Goal: Task Accomplishment & Management: Manage account settings

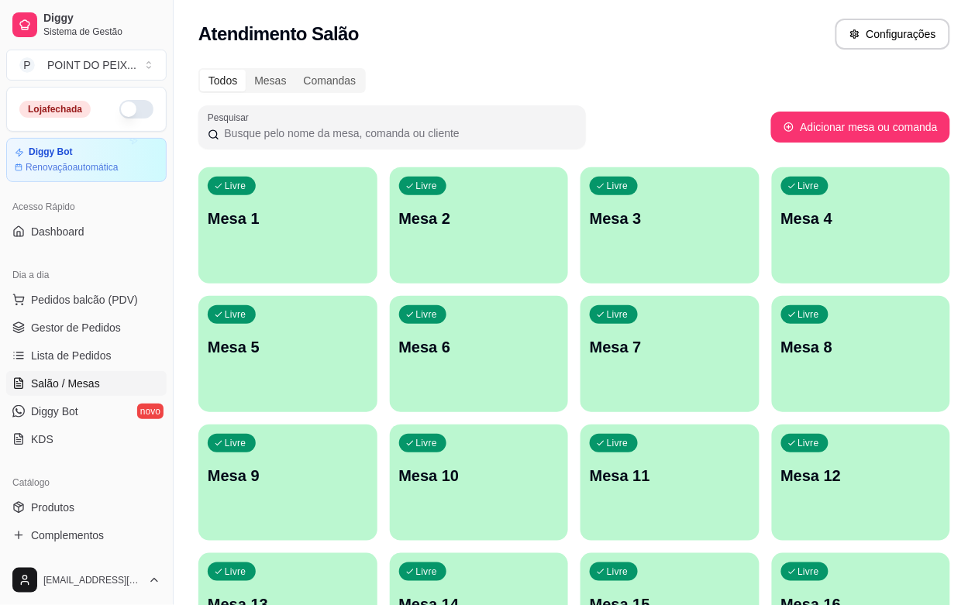
scroll to position [122, 0]
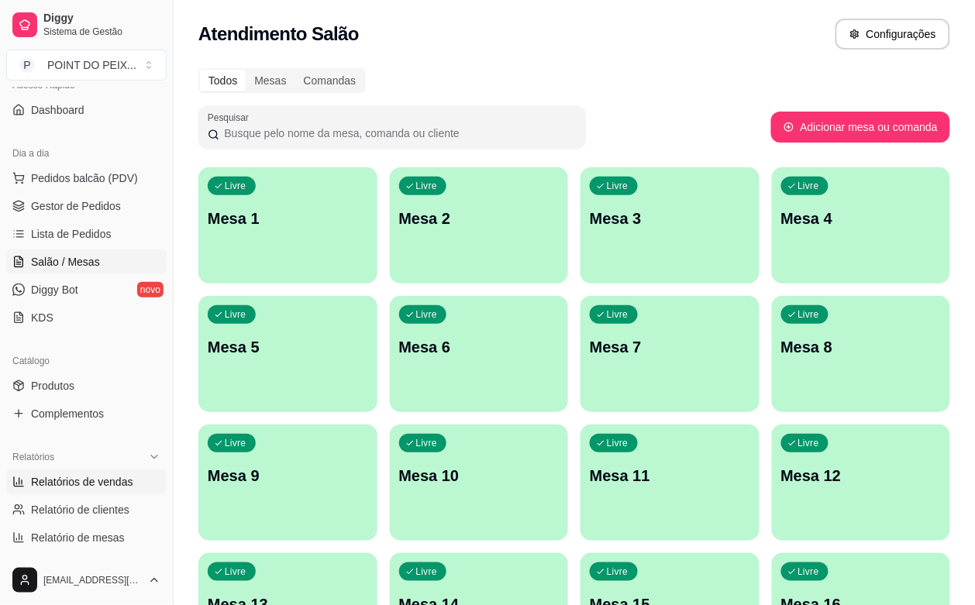
click at [101, 483] on span "Relatórios de vendas" at bounding box center [82, 481] width 102 height 15
select select "ALL"
select select "0"
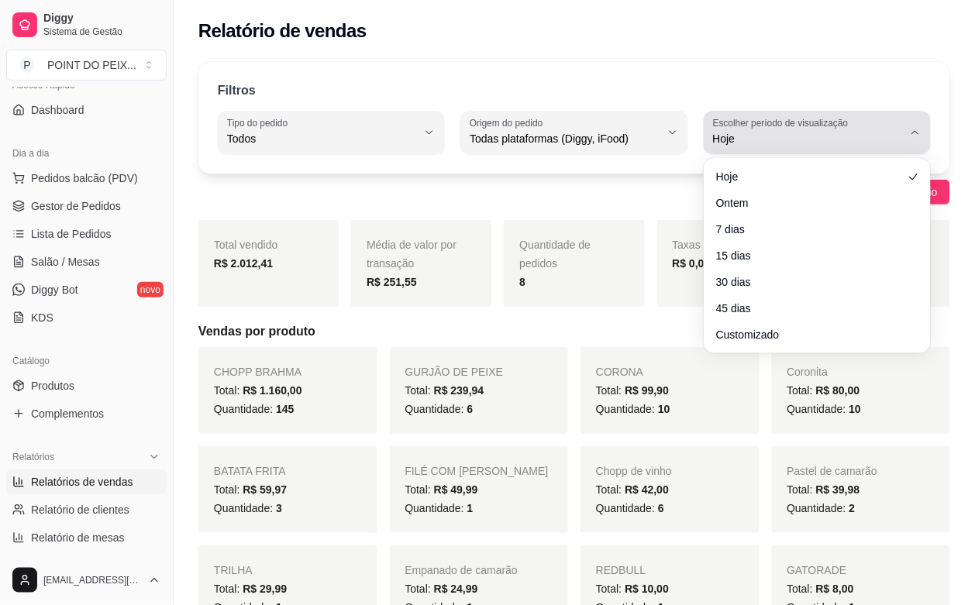
click at [915, 129] on icon "button" at bounding box center [915, 132] width 12 height 12
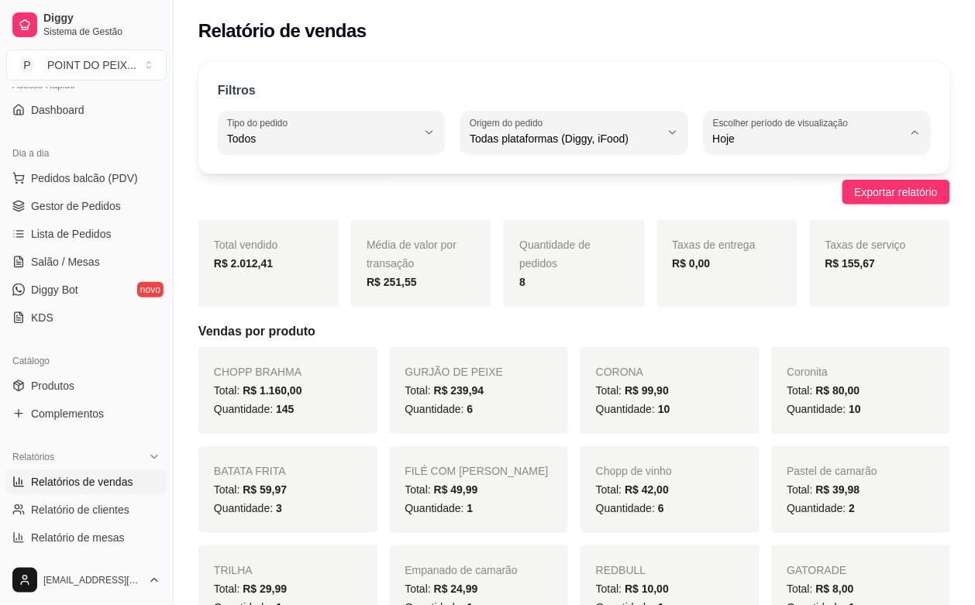
click at [769, 196] on span "Ontem" at bounding box center [810, 201] width 180 height 15
type input "1"
select select "1"
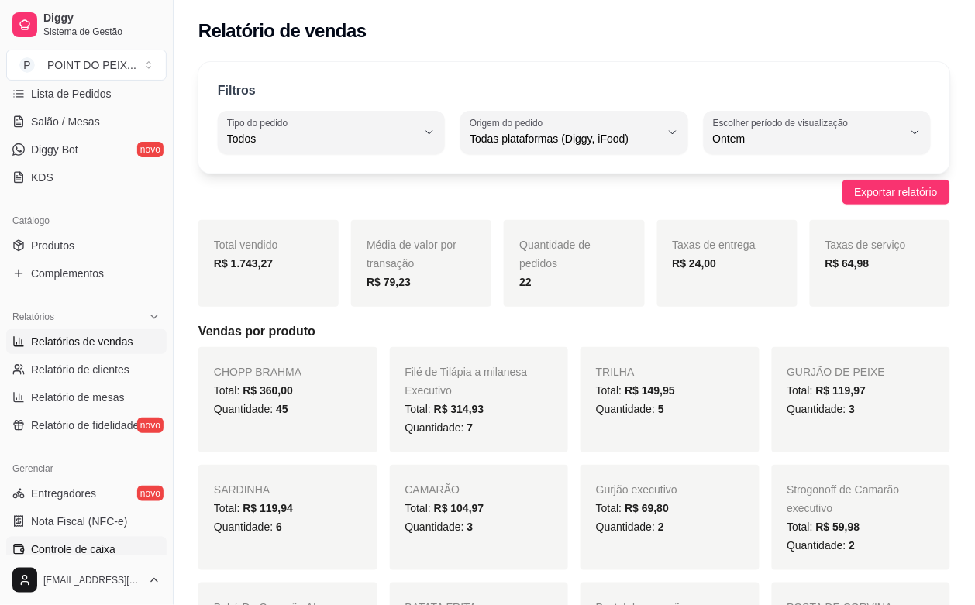
scroll to position [315, 0]
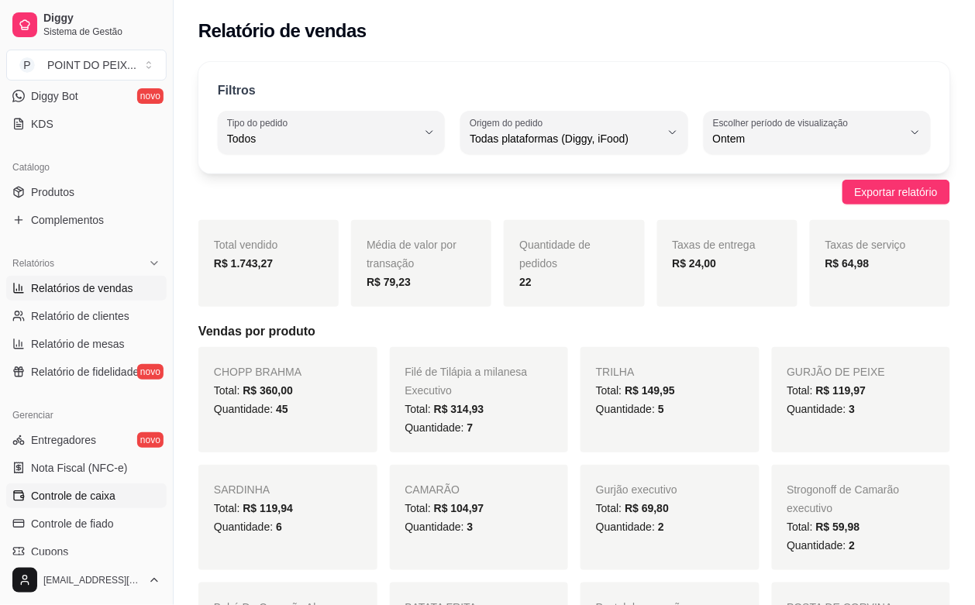
click at [76, 500] on span "Controle de caixa" at bounding box center [73, 495] width 84 height 15
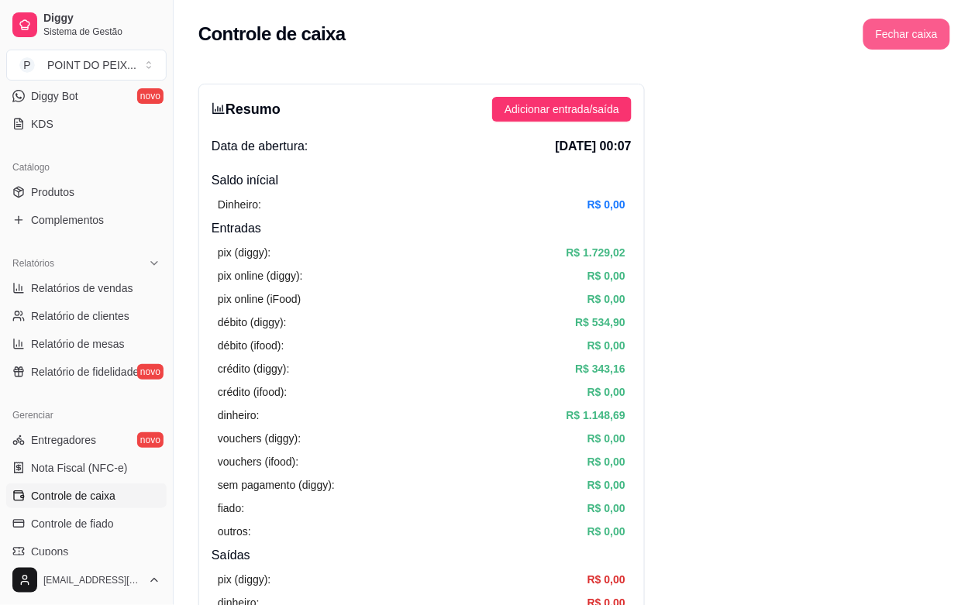
click at [911, 33] on button "Fechar caixa" at bounding box center [906, 34] width 87 height 31
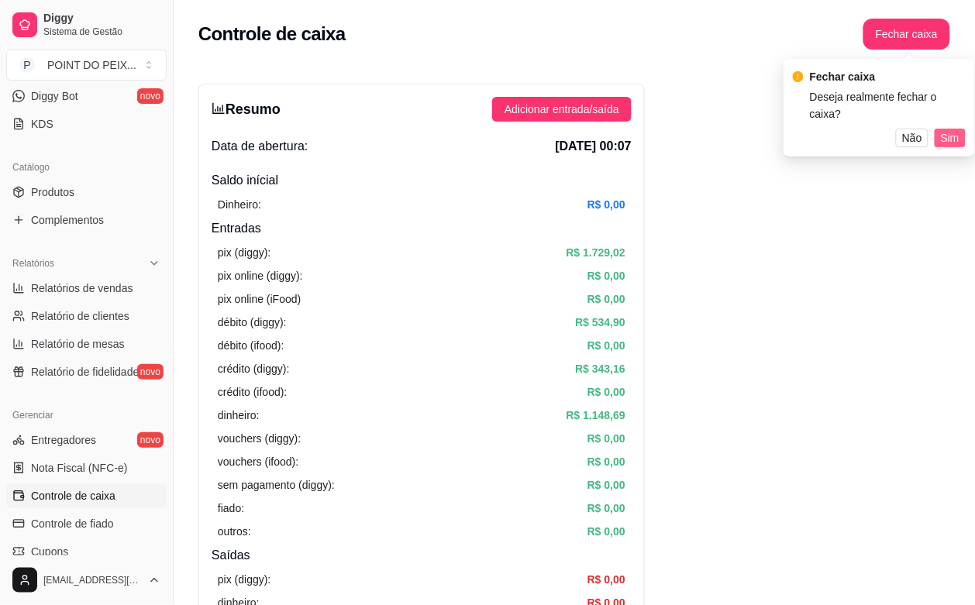
click at [950, 129] on span "Sim" at bounding box center [949, 137] width 19 height 17
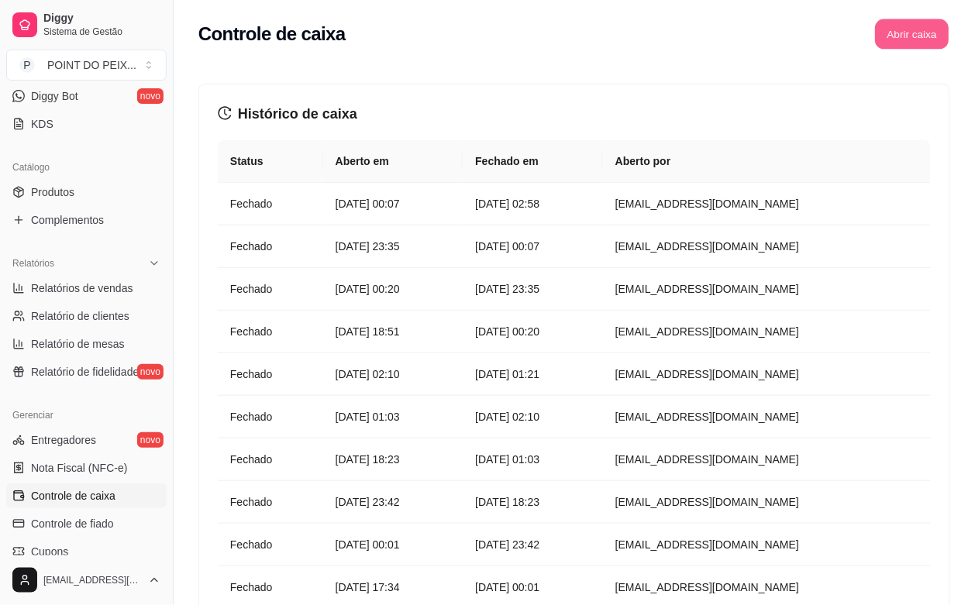
click at [918, 43] on button "Abrir caixa" at bounding box center [912, 34] width 74 height 30
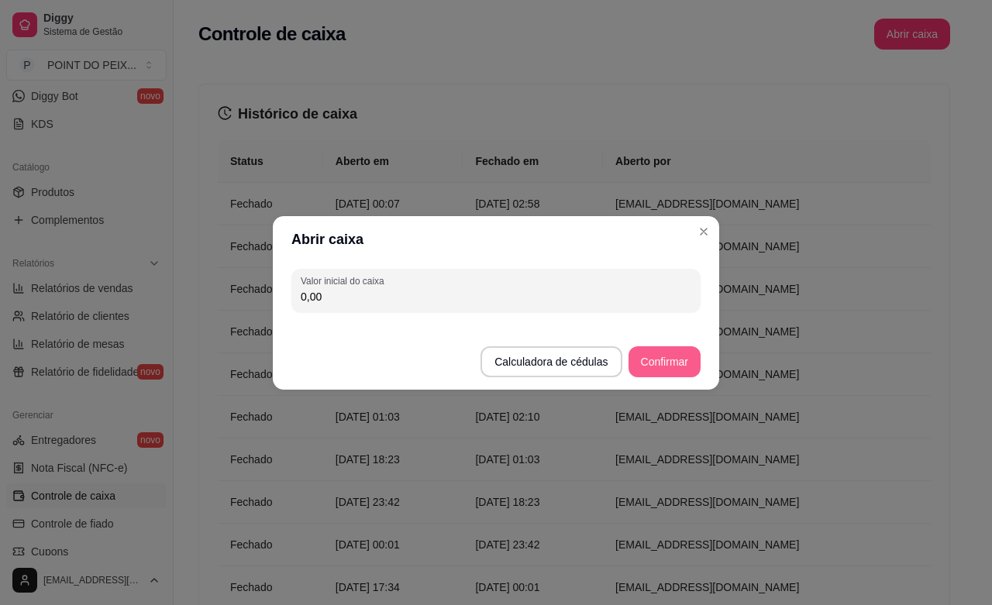
click at [660, 355] on button "Confirmar" at bounding box center [664, 361] width 72 height 31
